Goal: Navigation & Orientation: Find specific page/section

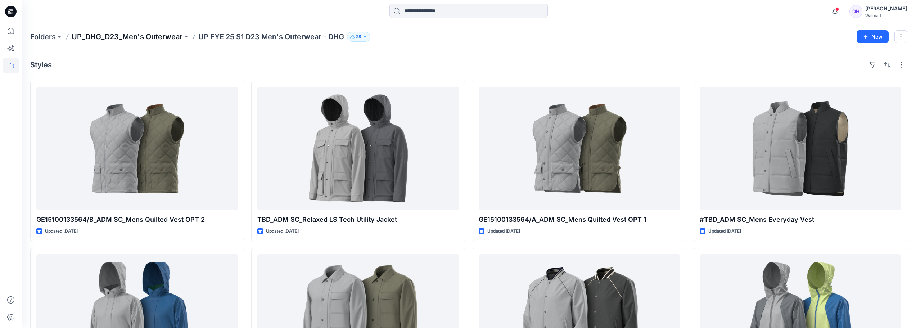
click at [109, 35] on p "UP_DHG_D23_Men's Outerwear" at bounding box center [127, 37] width 111 height 10
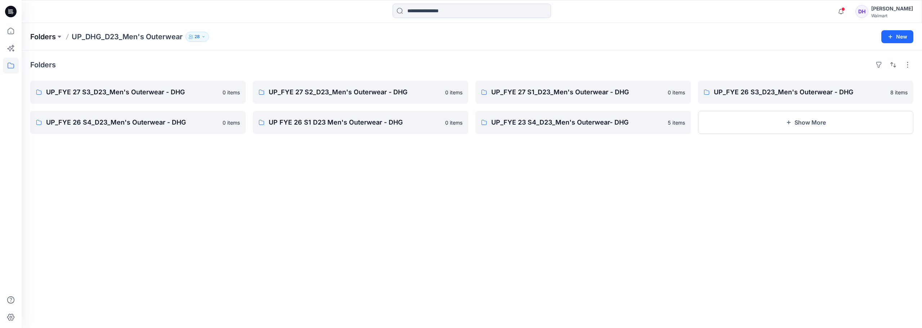
click at [45, 37] on p "Folders" at bounding box center [43, 37] width 26 height 10
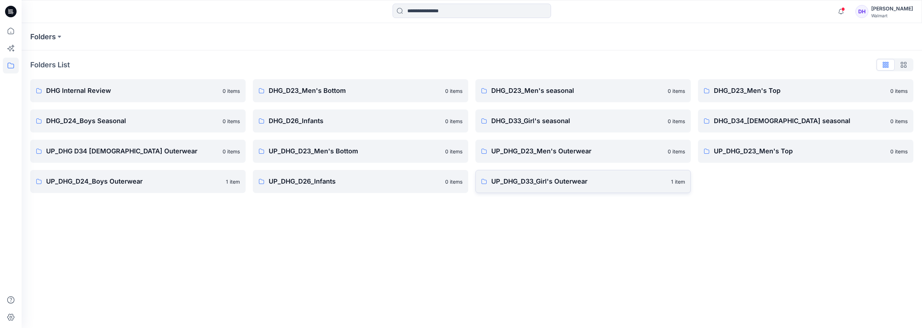
click at [550, 172] on link "UP_DHG_D33_Girl's Outerwear 1 item" at bounding box center [582, 181] width 215 height 23
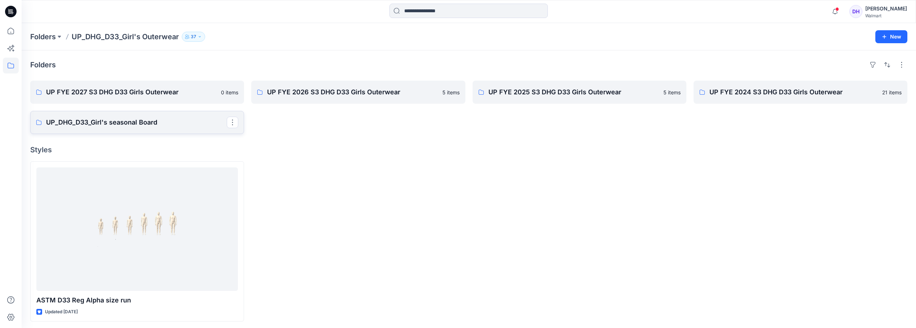
click at [145, 123] on p "UP_DHG_D33_Girl's seasonal Board" at bounding box center [136, 122] width 181 height 10
click at [346, 101] on link "UP FYE 2026 S3 DHG D33 Girls Outerwear" at bounding box center [358, 92] width 214 height 23
click at [131, 94] on p "UP FYE 2027 S3 DHG D33 Girls Outerwear" at bounding box center [136, 92] width 181 height 10
